Goal: Task Accomplishment & Management: Manage account settings

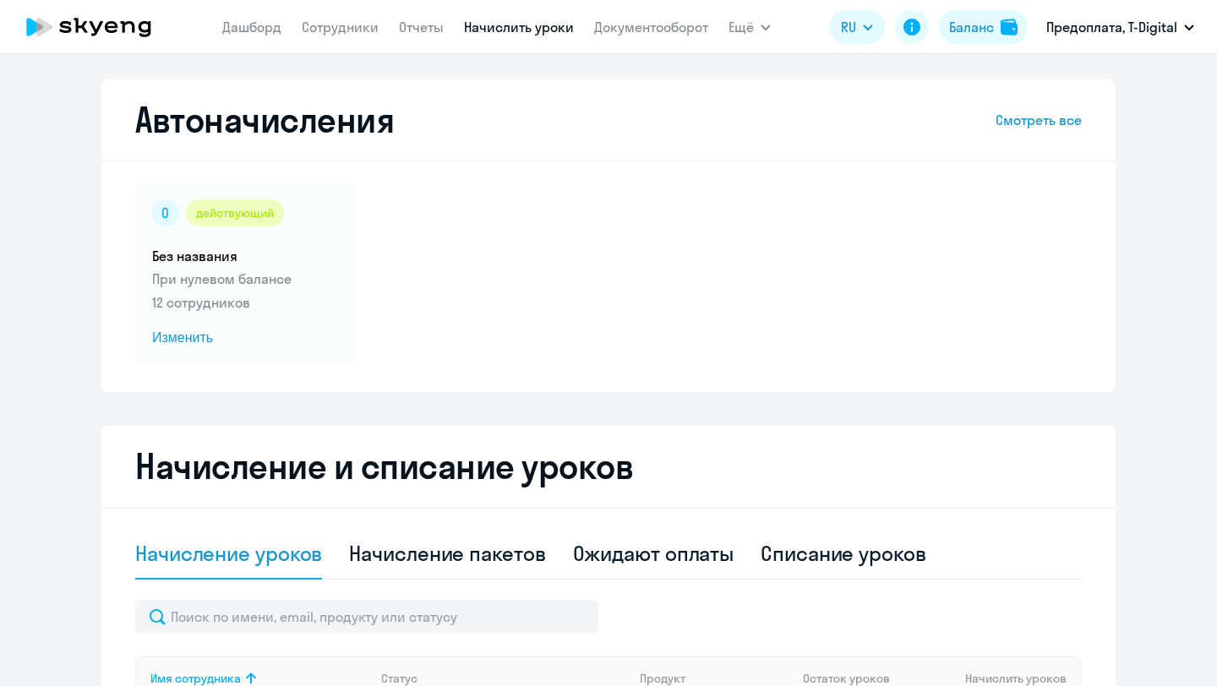
select select "10"
click at [189, 336] on span "Изменить" at bounding box center [246, 338] width 188 height 20
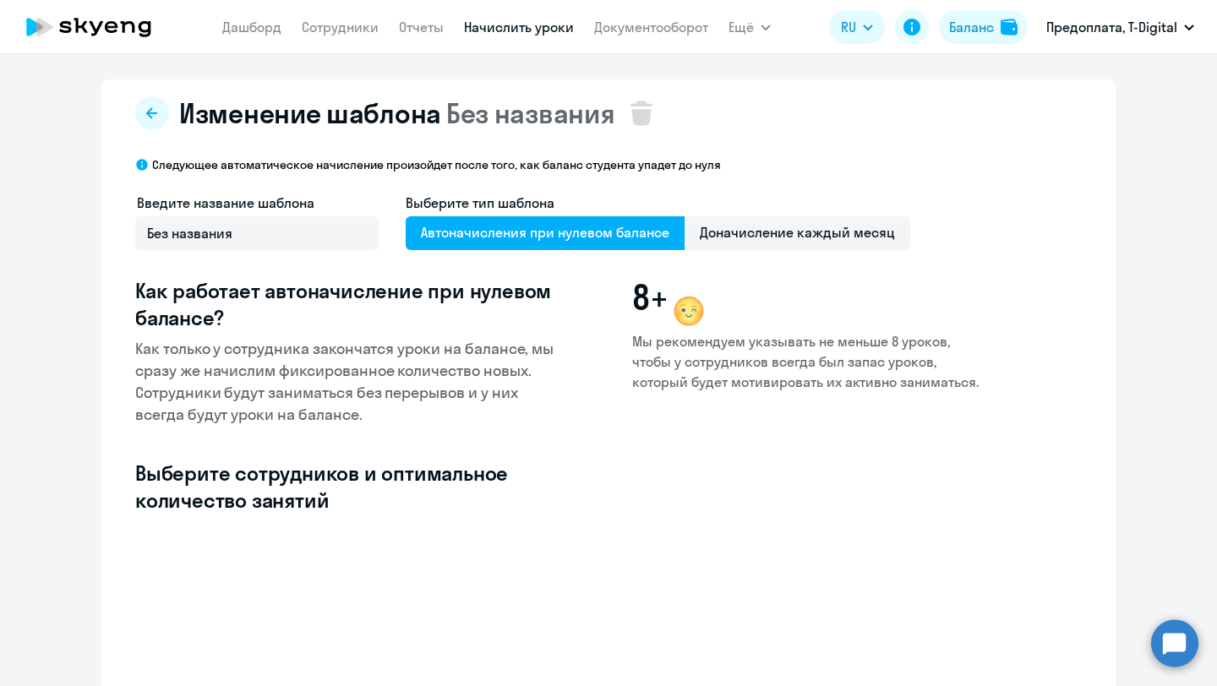
select select "10"
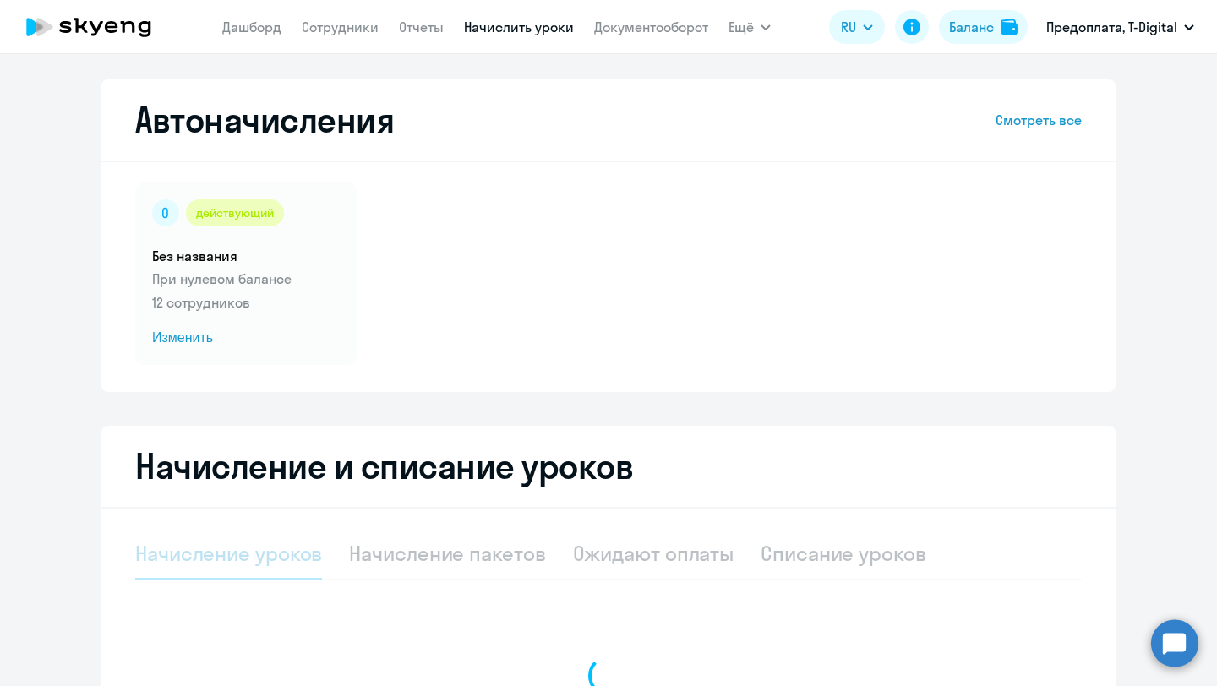
select select "10"
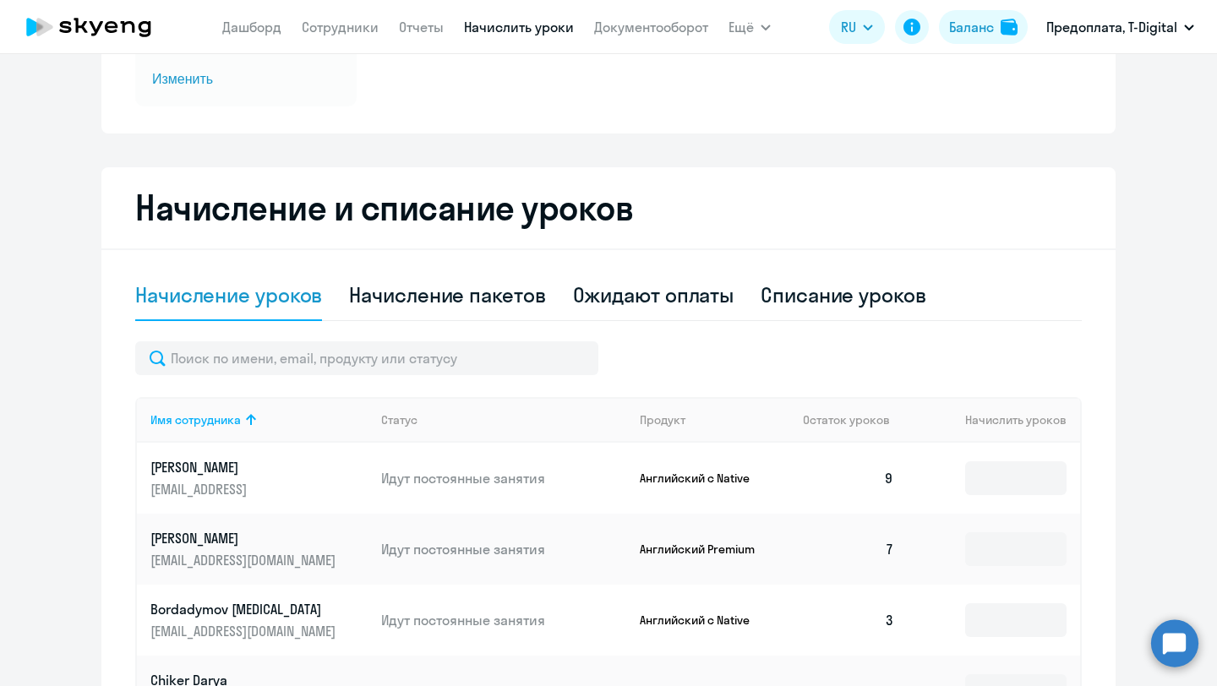
scroll to position [254, 0]
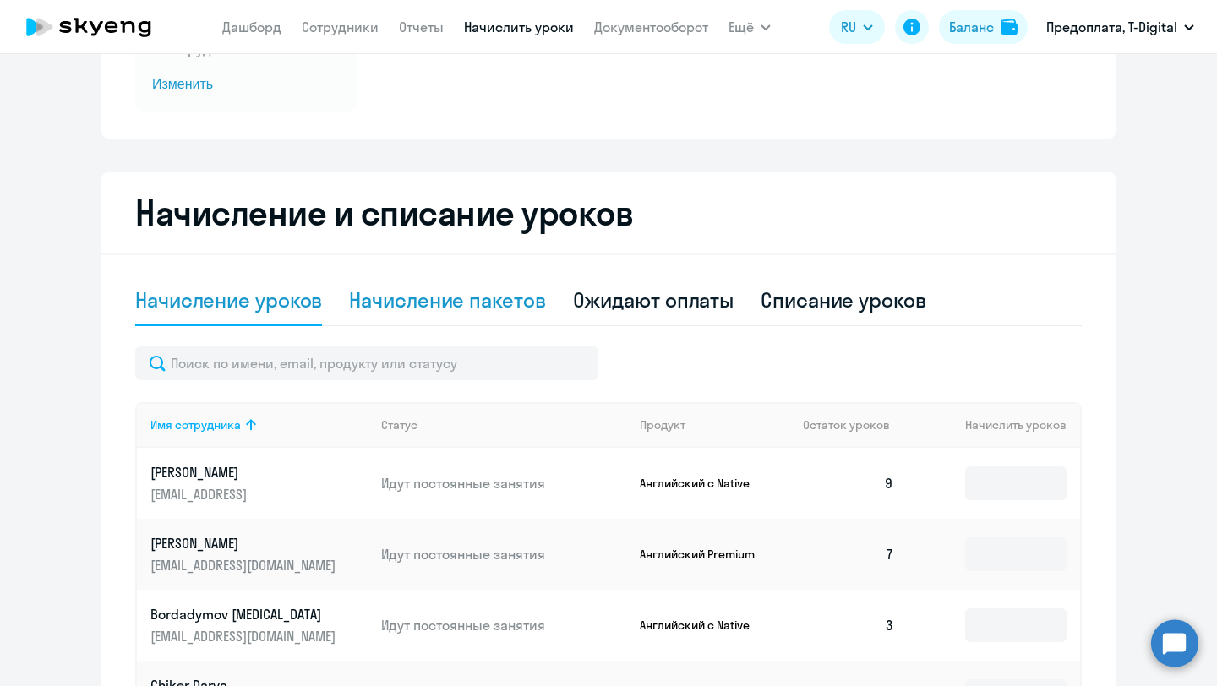
click at [407, 302] on div "Начисление пакетов" at bounding box center [447, 300] width 196 height 27
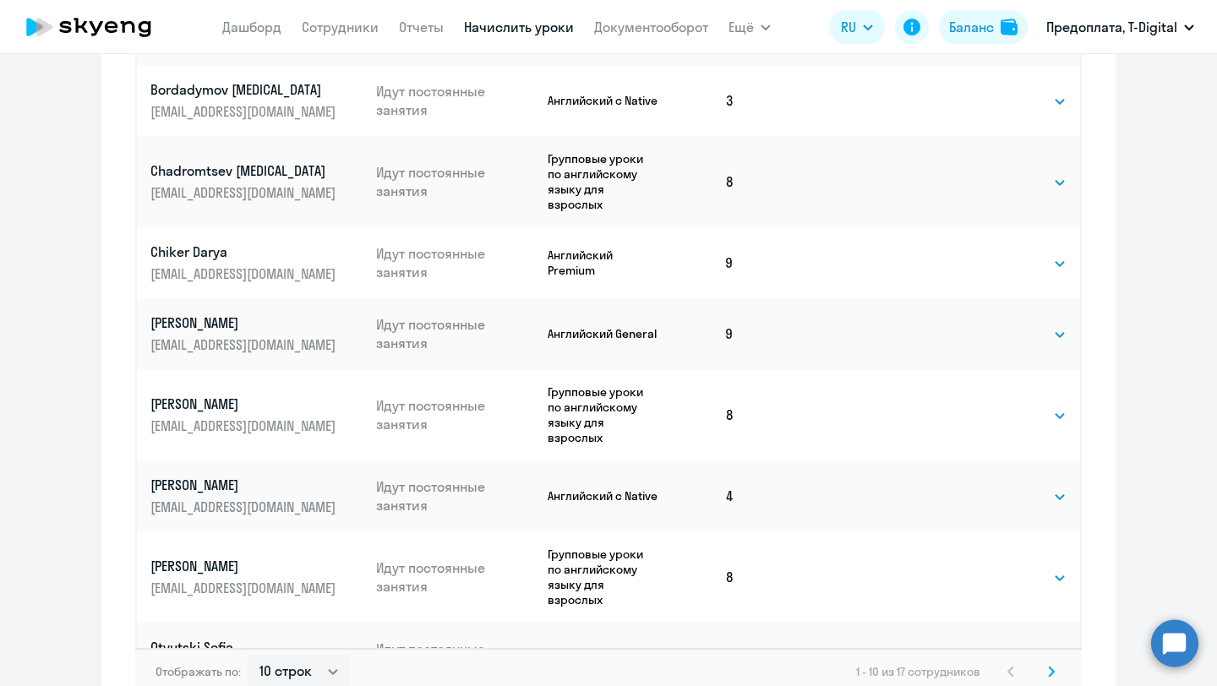
scroll to position [1018, 0]
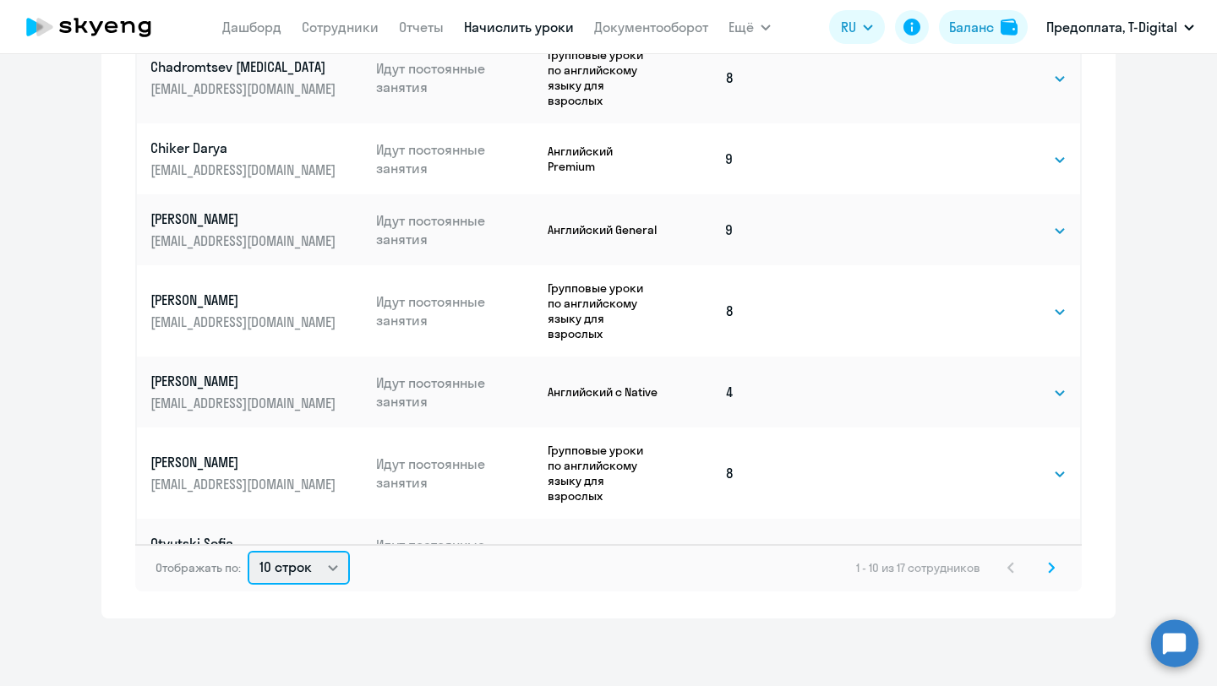
click at [326, 571] on select "10 строк 30 строк 50 строк" at bounding box center [299, 568] width 102 height 34
select select "30"
click at [248, 551] on select "10 строк 30 строк 50 строк" at bounding box center [299, 568] width 102 height 34
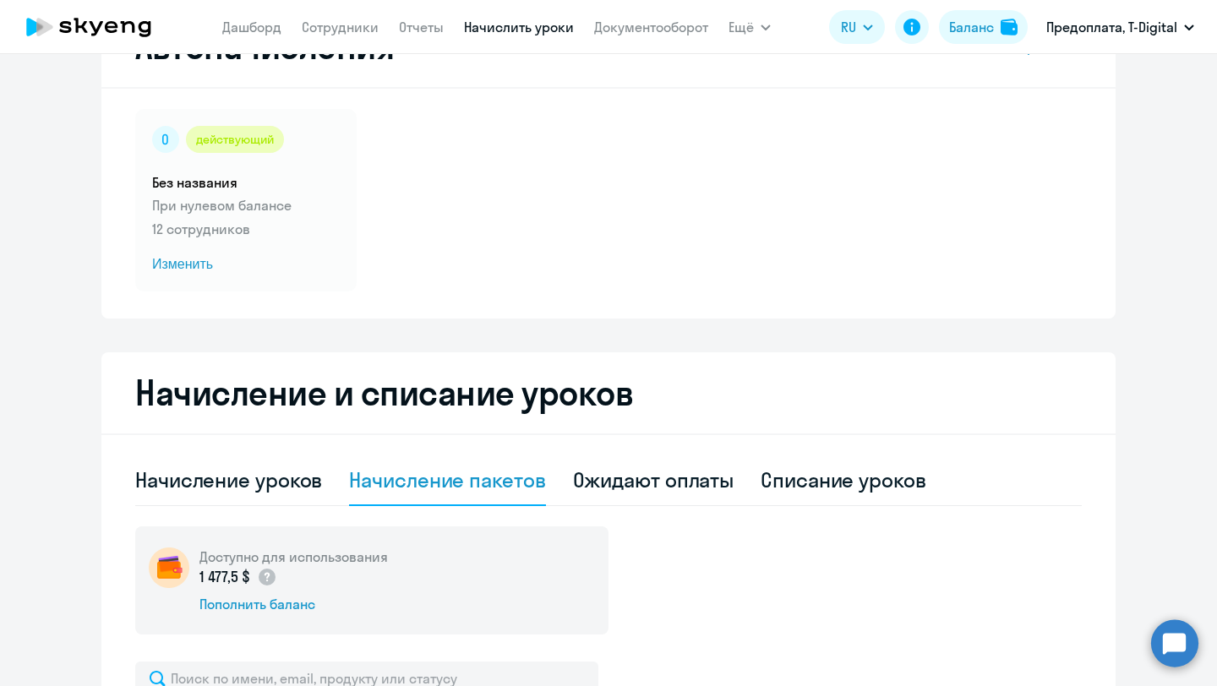
scroll to position [0, 0]
